Goal: Information Seeking & Learning: Check status

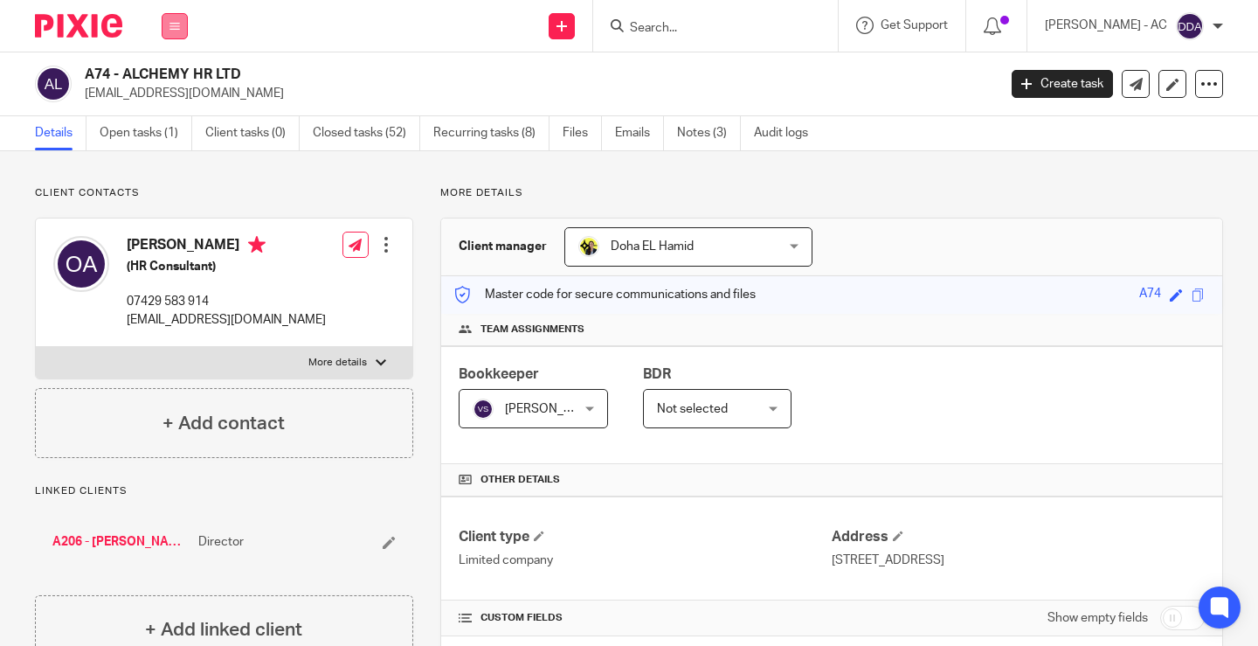
click at [169, 25] on button at bounding box center [175, 26] width 26 height 26
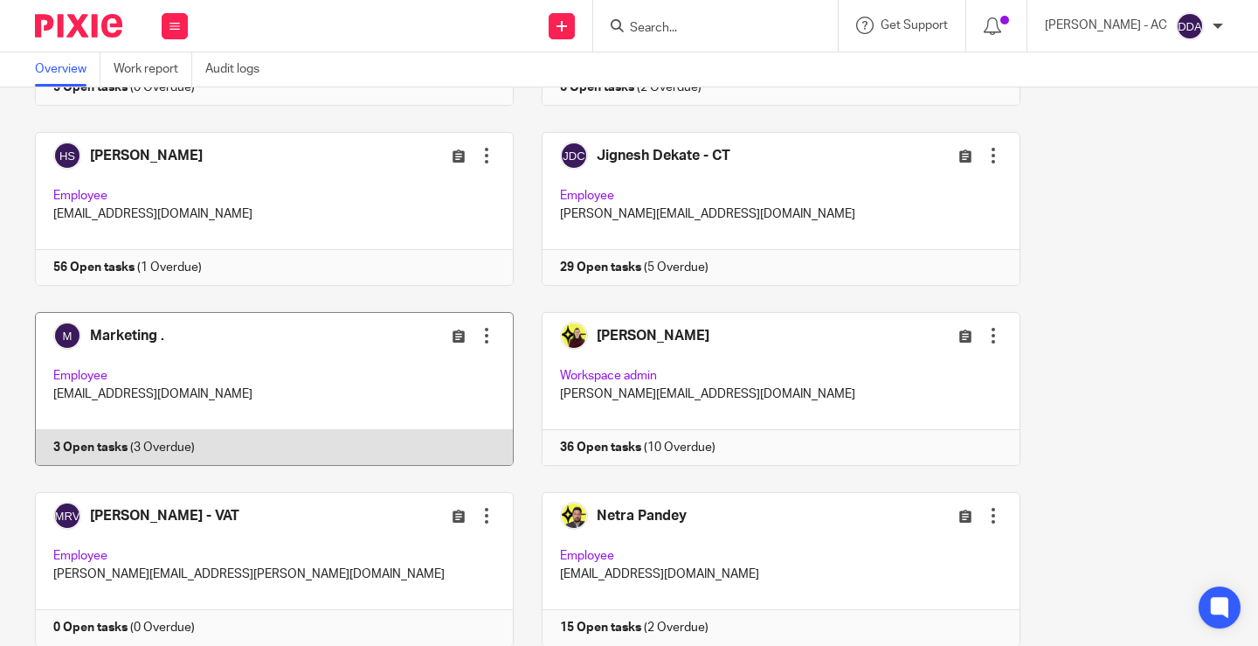
scroll to position [1223, 0]
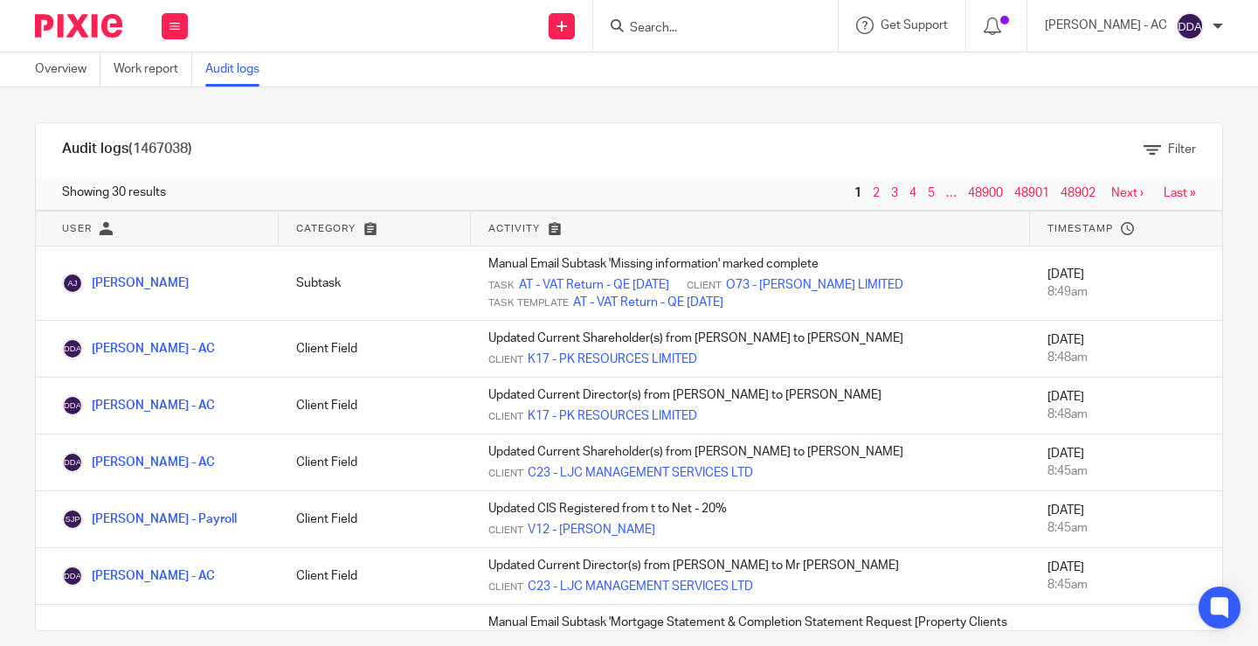
drag, startPoint x: 143, startPoint y: 146, endPoint x: 156, endPoint y: 149, distance: 13.4
click at [156, 149] on div "Filter" at bounding box center [567, 150] width 1258 height 18
drag, startPoint x: 149, startPoint y: 150, endPoint x: 359, endPoint y: 132, distance: 211.4
click at [341, 136] on div "Filter" at bounding box center [655, 149] width 1134 height 52
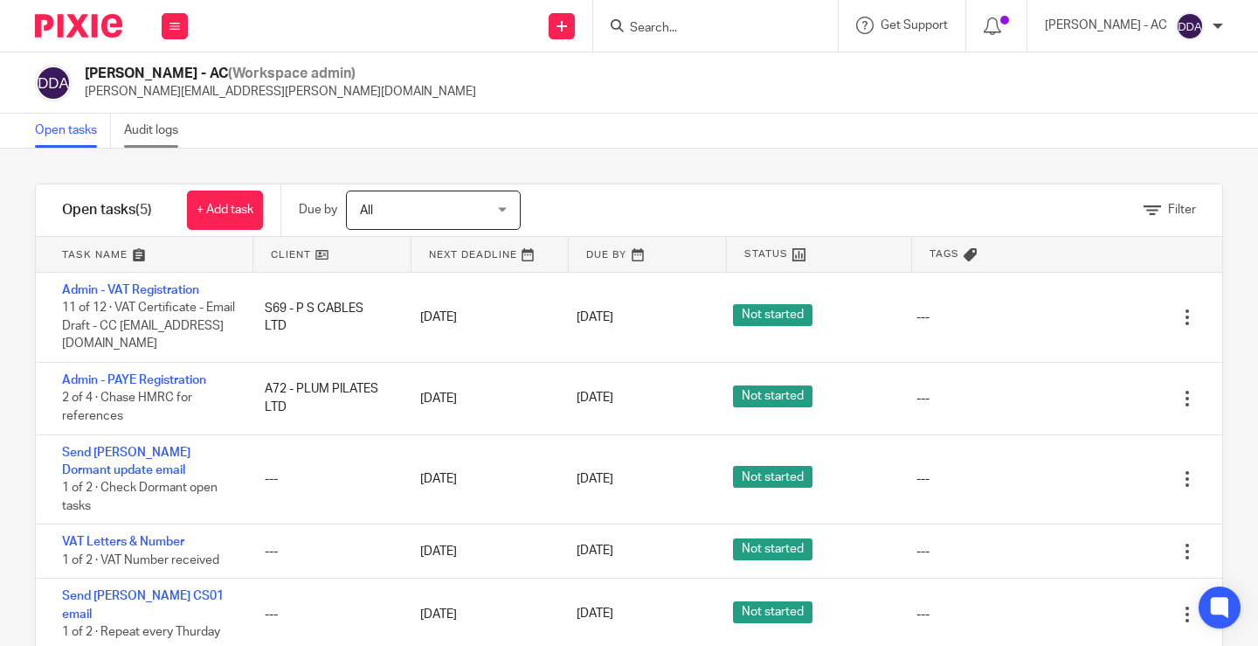
click at [163, 130] on link "Audit logs" at bounding box center [157, 131] width 67 height 34
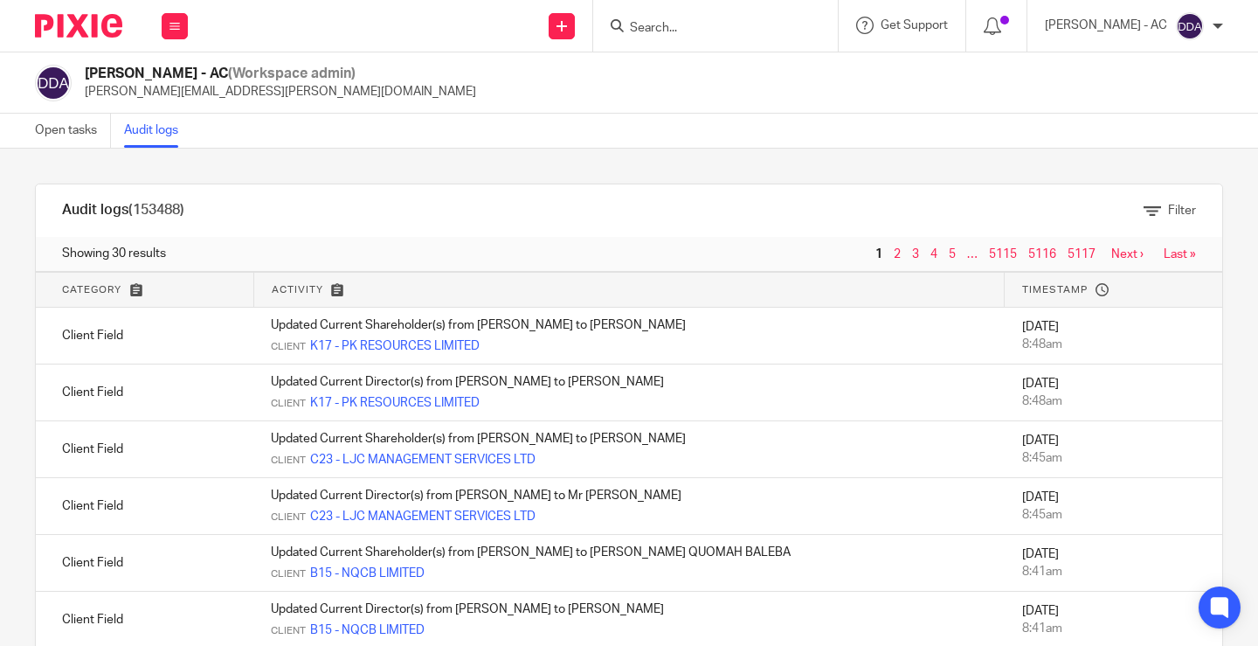
drag, startPoint x: 131, startPoint y: 211, endPoint x: 186, endPoint y: 201, distance: 56.0
click at [186, 202] on div "Filter" at bounding box center [567, 211] width 1258 height 18
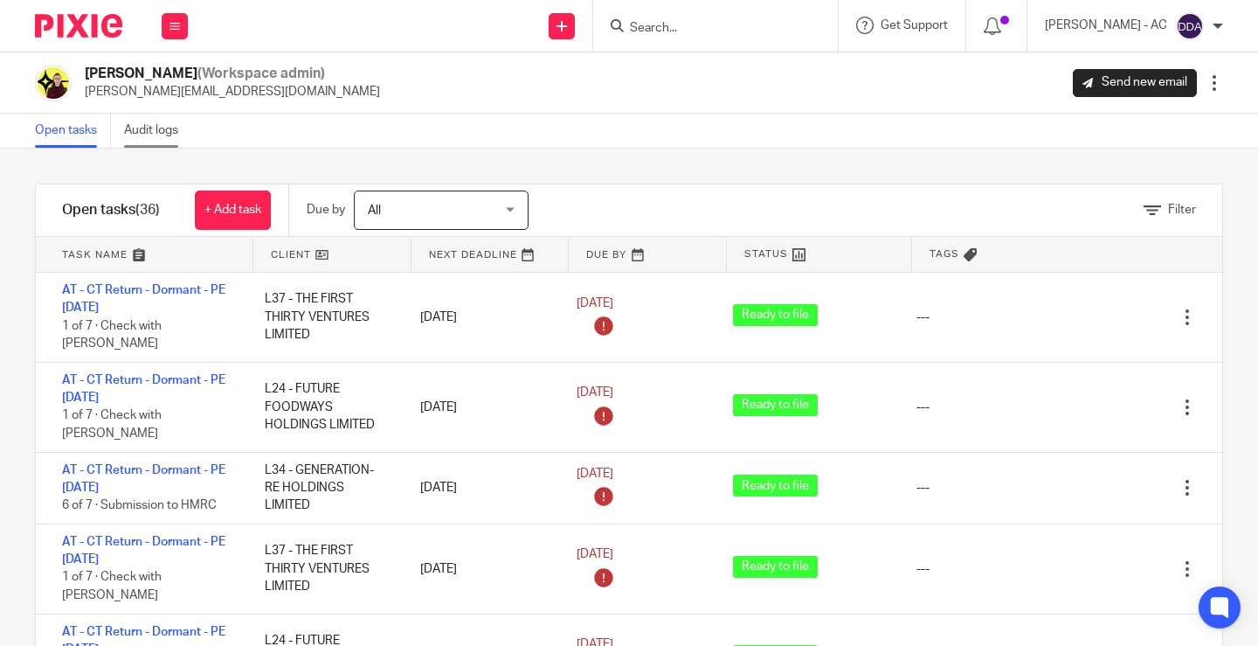
click at [148, 127] on link "Audit logs" at bounding box center [157, 131] width 67 height 34
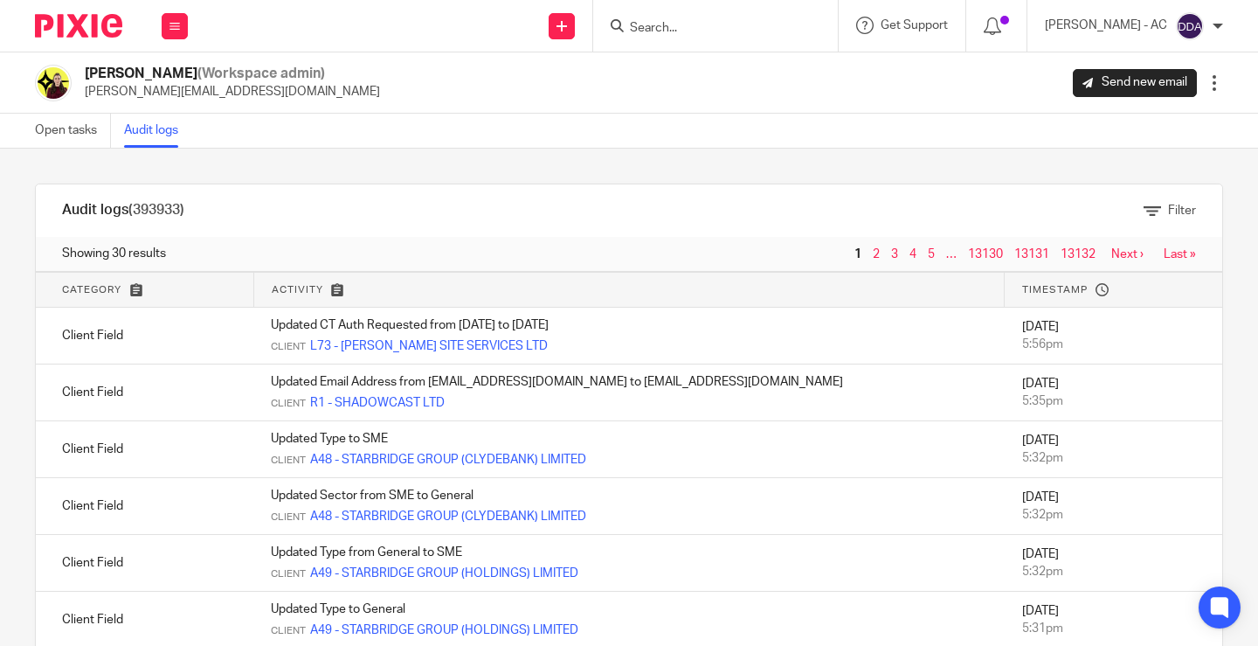
drag, startPoint x: 133, startPoint y: 206, endPoint x: 302, endPoint y: 197, distance: 169.8
click at [301, 197] on div "Filter" at bounding box center [655, 210] width 1134 height 52
click at [909, 251] on link "4" at bounding box center [912, 254] width 7 height 12
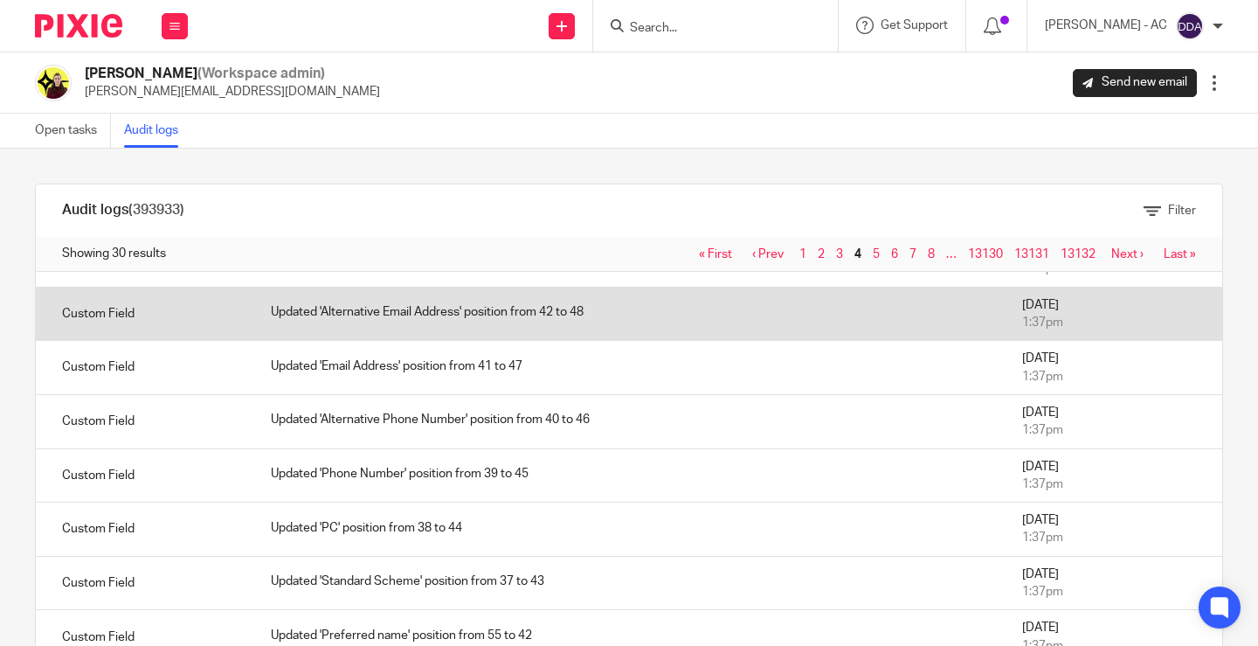
scroll to position [524, 0]
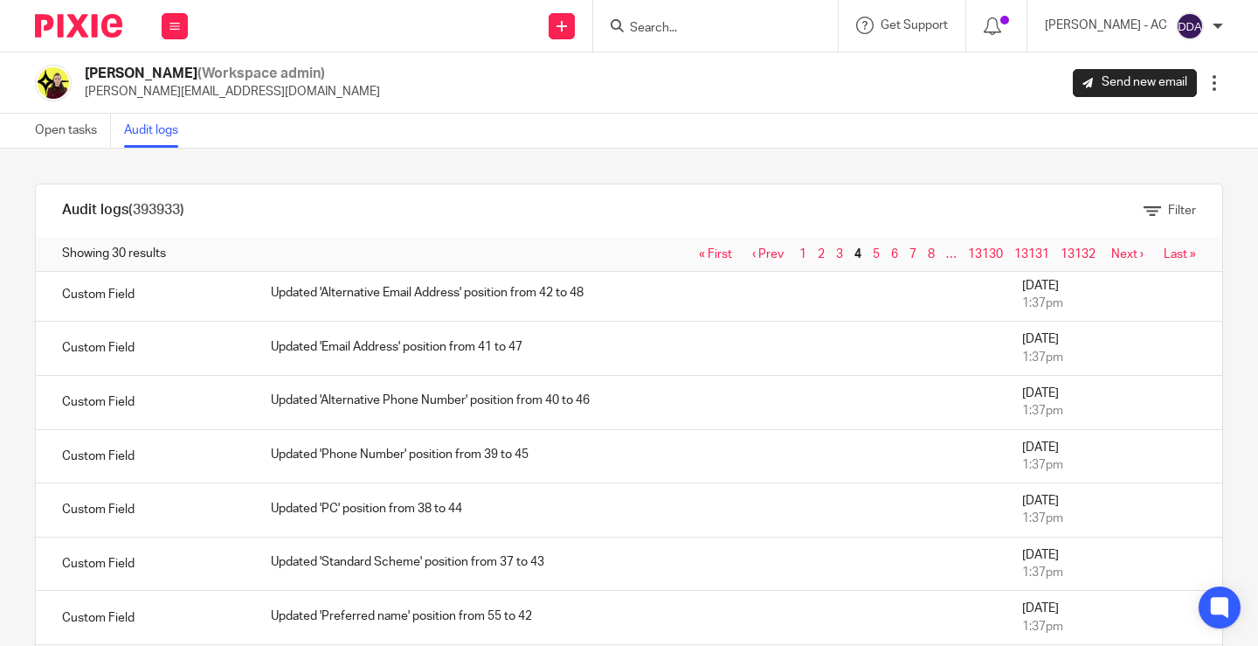
click at [1164, 251] on link "Last »" at bounding box center [1180, 254] width 32 height 12
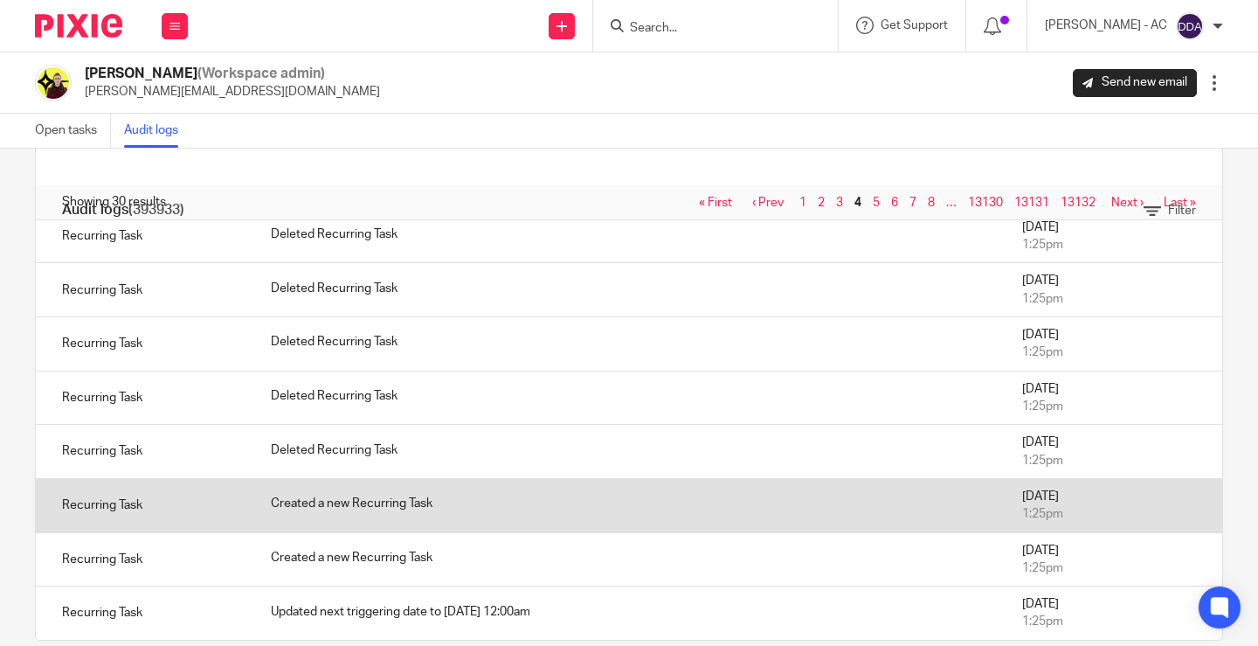
scroll to position [81, 0]
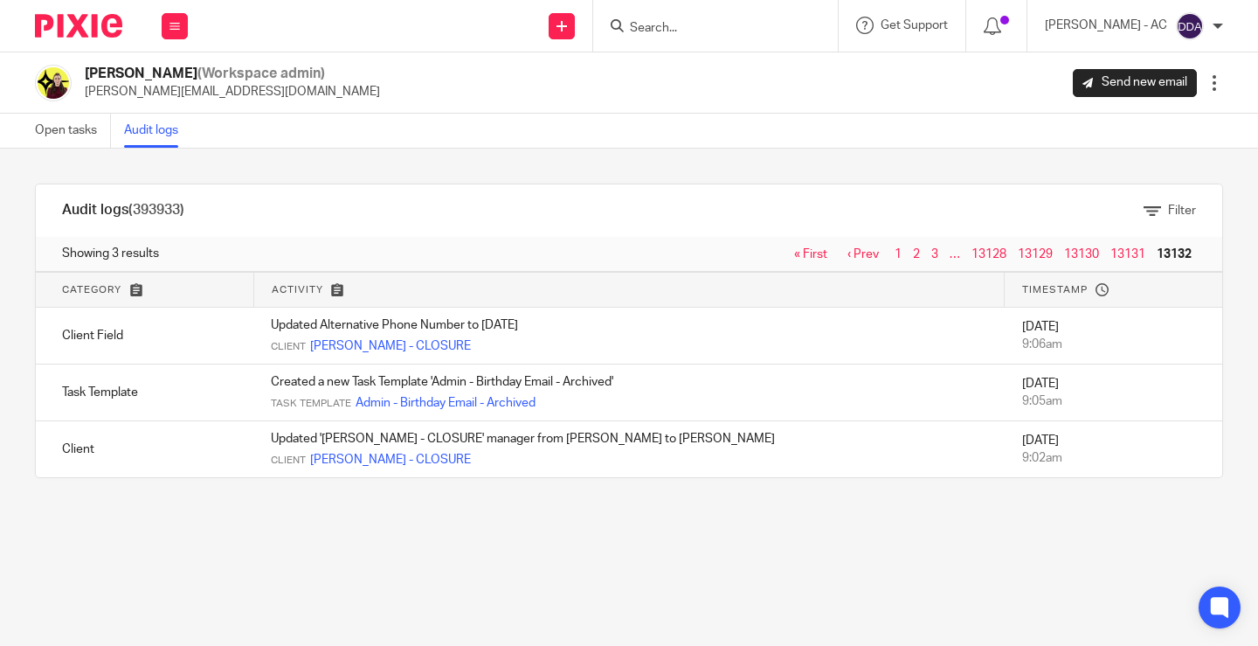
drag, startPoint x: 515, startPoint y: 436, endPoint x: 239, endPoint y: 635, distance: 340.4
click at [244, 636] on main "[PERSON_NAME] (Workspace admin) [PERSON_NAME][EMAIL_ADDRESS][DOMAIN_NAME] Send …" at bounding box center [629, 323] width 1258 height 646
click at [197, 559] on main "[PERSON_NAME] (Workspace admin) [PERSON_NAME][EMAIL_ADDRESS][DOMAIN_NAME] Send …" at bounding box center [629, 323] width 1258 height 646
